Goal: Task Accomplishment & Management: Manage account settings

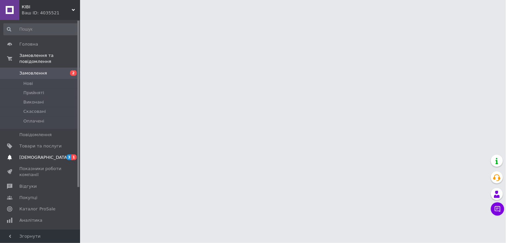
click at [61, 155] on span "[DEMOGRAPHIC_DATA]" at bounding box center [40, 158] width 42 height 6
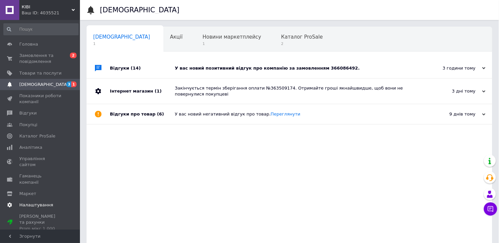
click at [38, 202] on span "Налаштування" at bounding box center [36, 205] width 34 height 6
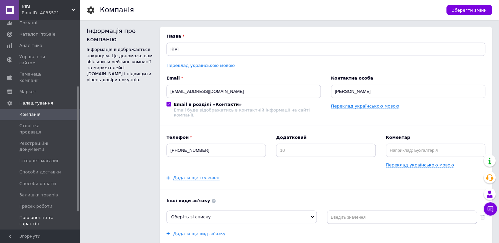
scroll to position [111, 0]
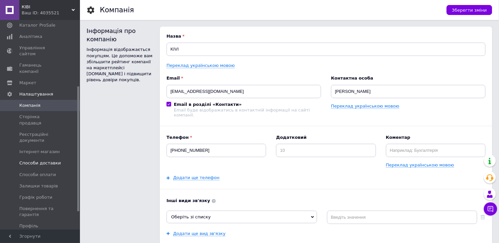
click at [48, 160] on span "Способи доставки" at bounding box center [40, 163] width 42 height 6
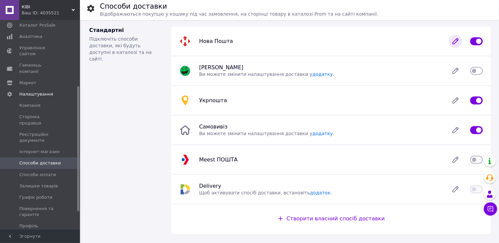
click at [457, 41] on icon at bounding box center [455, 41] width 5 height 5
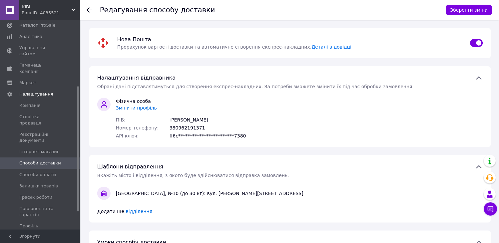
click at [147, 107] on span "Змінити профіль" at bounding box center [136, 107] width 41 height 5
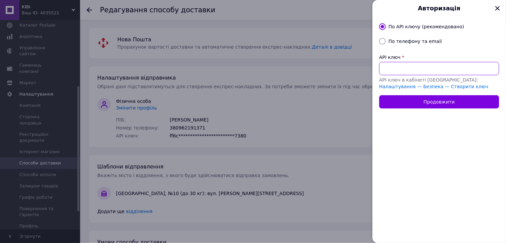
click at [416, 67] on input "API ключ" at bounding box center [439, 68] width 120 height 13
paste input "03c527b36bfa092f1530a2ab46784cdd"
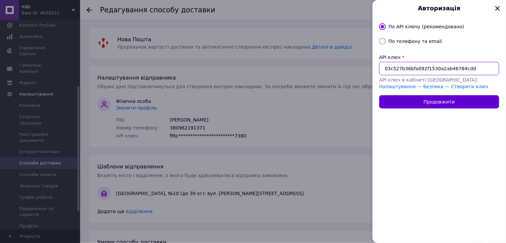
type input "03c527b36bfa092f1530a2ab46784cdd"
click at [439, 104] on button "Продовжити" at bounding box center [439, 101] width 120 height 13
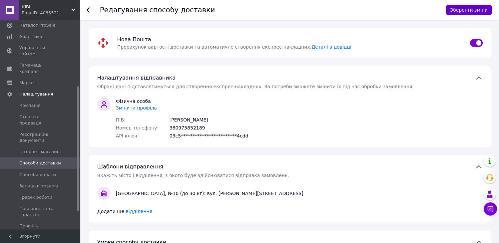
click at [464, 10] on button "Зберегти зміни" at bounding box center [469, 10] width 46 height 11
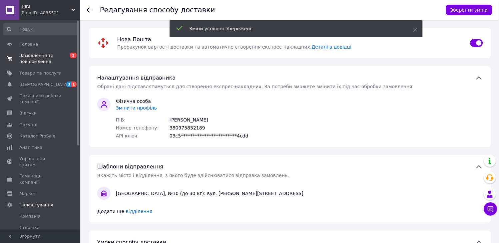
click at [39, 58] on span "Замовлення та повідомлення" at bounding box center [40, 59] width 42 height 12
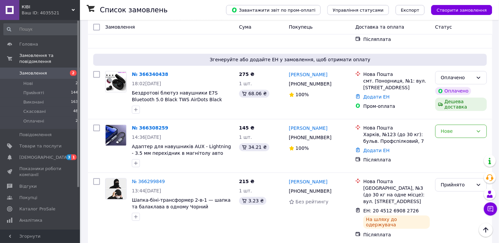
scroll to position [259, 0]
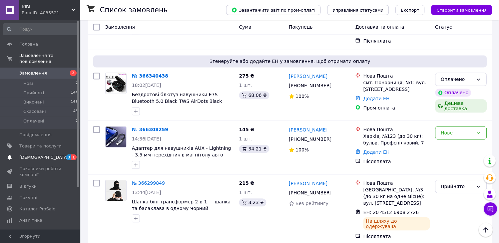
click at [41, 155] on span "[DEMOGRAPHIC_DATA]" at bounding box center [43, 158] width 49 height 6
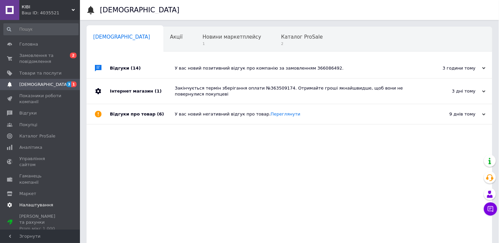
click at [38, 202] on span "Налаштування" at bounding box center [36, 205] width 34 height 6
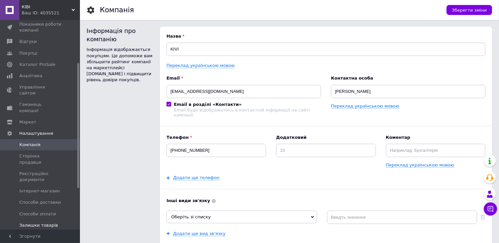
scroll to position [74, 0]
click at [41, 197] on span "Способи доставки" at bounding box center [40, 200] width 42 height 6
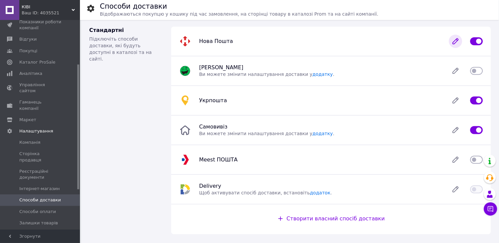
click at [454, 43] on icon at bounding box center [455, 41] width 5 height 5
